Goal: Navigation & Orientation: Find specific page/section

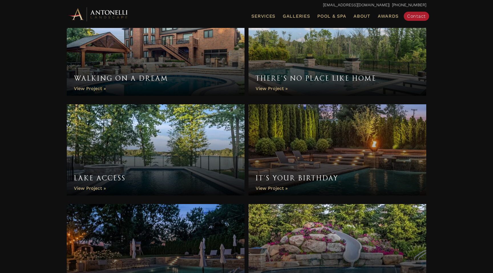
scroll to position [334, 0]
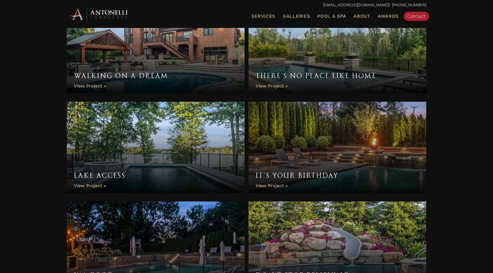
click at [310, 120] on link "It’s Your Birthday" at bounding box center [337, 147] width 178 height 91
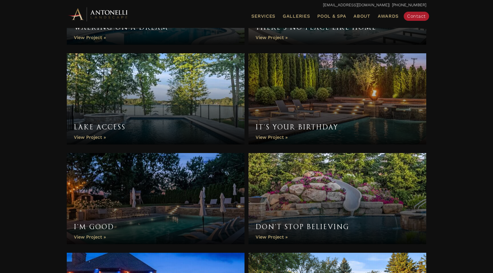
scroll to position [388, 0]
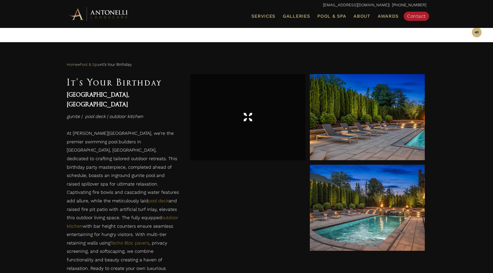
scroll to position [203, 0]
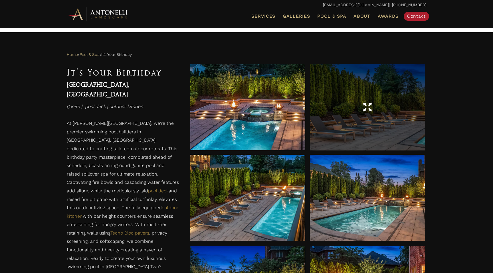
click at [364, 121] on div at bounding box center [367, 107] width 115 height 86
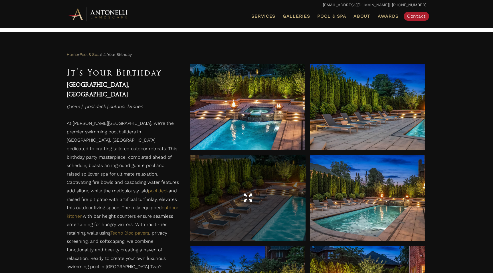
click at [264, 193] on div at bounding box center [247, 198] width 115 height 16
